Goal: Task Accomplishment & Management: Complete application form

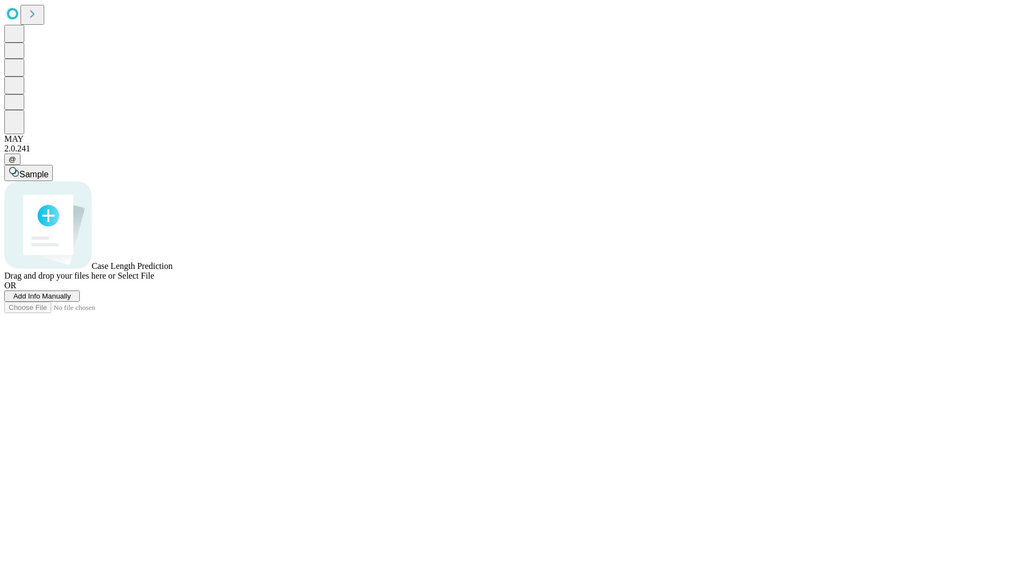
click at [71, 300] on span "Add Info Manually" at bounding box center [42, 296] width 58 height 8
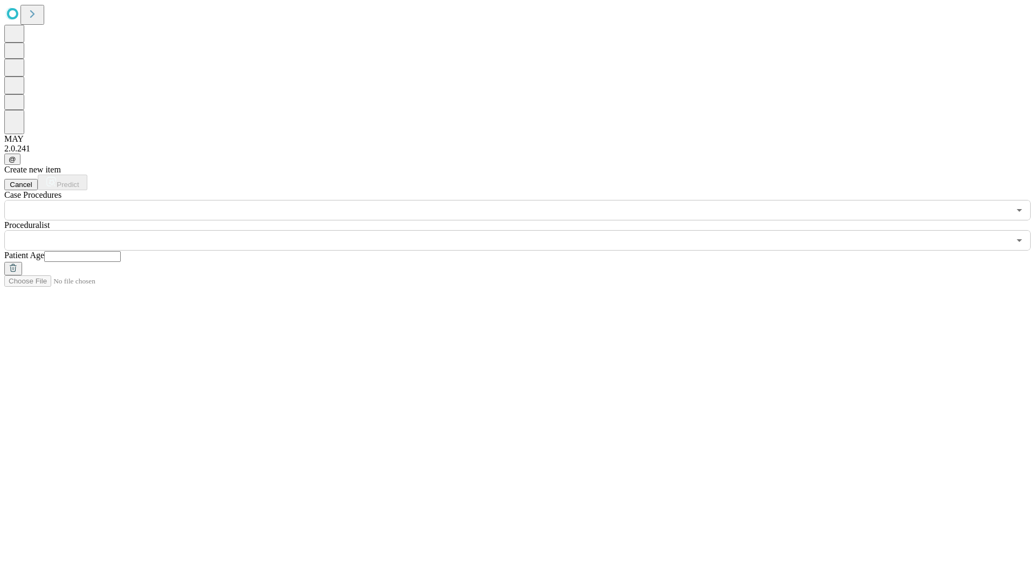
click at [121, 251] on input "text" at bounding box center [82, 256] width 77 height 11
type input "*"
click at [525, 230] on input "text" at bounding box center [506, 240] width 1005 height 20
